Goal: Navigation & Orientation: Find specific page/section

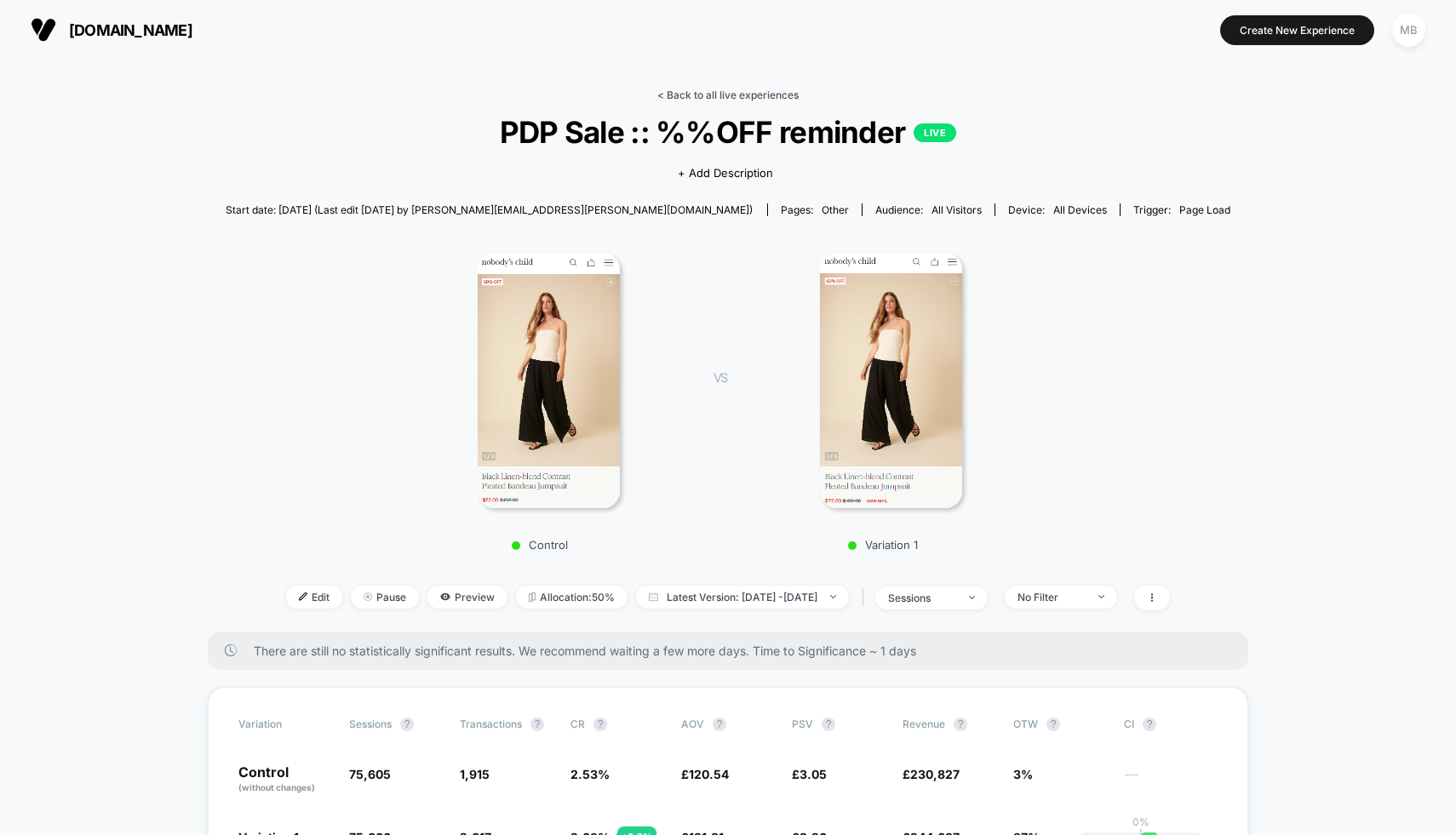
click at [742, 97] on link "< Back to all live experiences" at bounding box center [728, 94] width 141 height 13
